Goal: Information Seeking & Learning: Learn about a topic

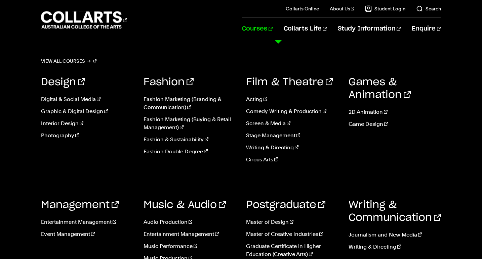
scroll to position [407, 0]
drag, startPoint x: 443, startPoint y: 176, endPoint x: 445, endPoint y: 114, distance: 62.2
click at [445, 114] on div "View all courses Design Digital & Social Media Graphic & Digital Design Interio…" at bounding box center [241, 169] width 482 height 259
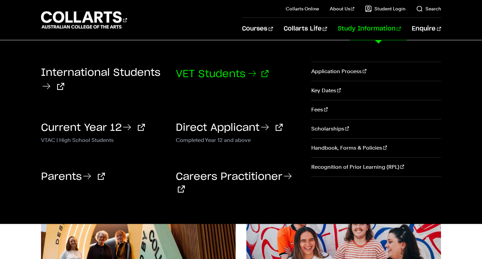
click at [215, 71] on link "VET Students" at bounding box center [222, 74] width 93 height 10
click at [244, 77] on link "VET Students" at bounding box center [222, 74] width 93 height 10
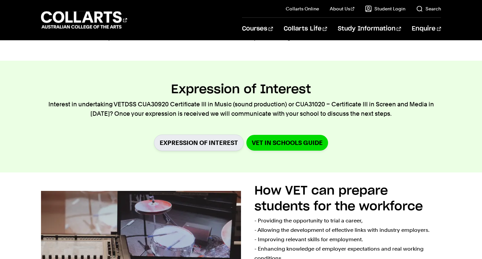
scroll to position [262, 0]
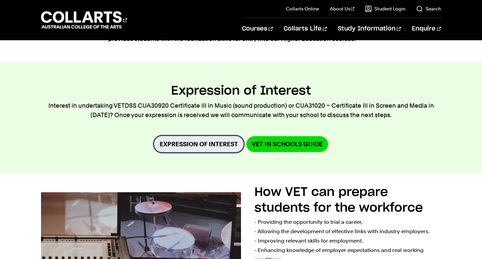
click at [218, 143] on link "Expression of Interest" at bounding box center [199, 144] width 90 height 16
